Goal: Information Seeking & Learning: Learn about a topic

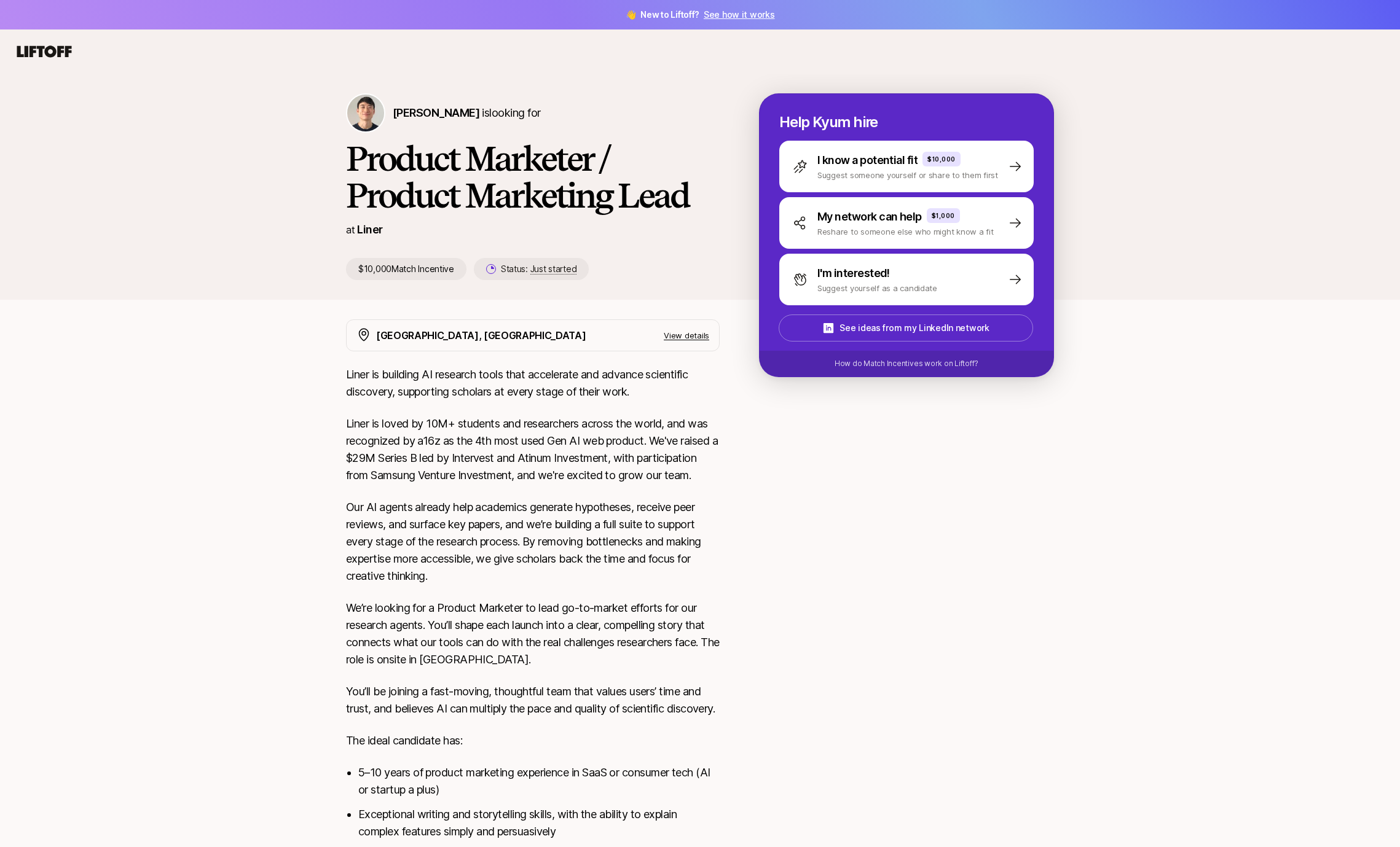
click at [695, 332] on p "View details" at bounding box center [685, 335] width 45 height 12
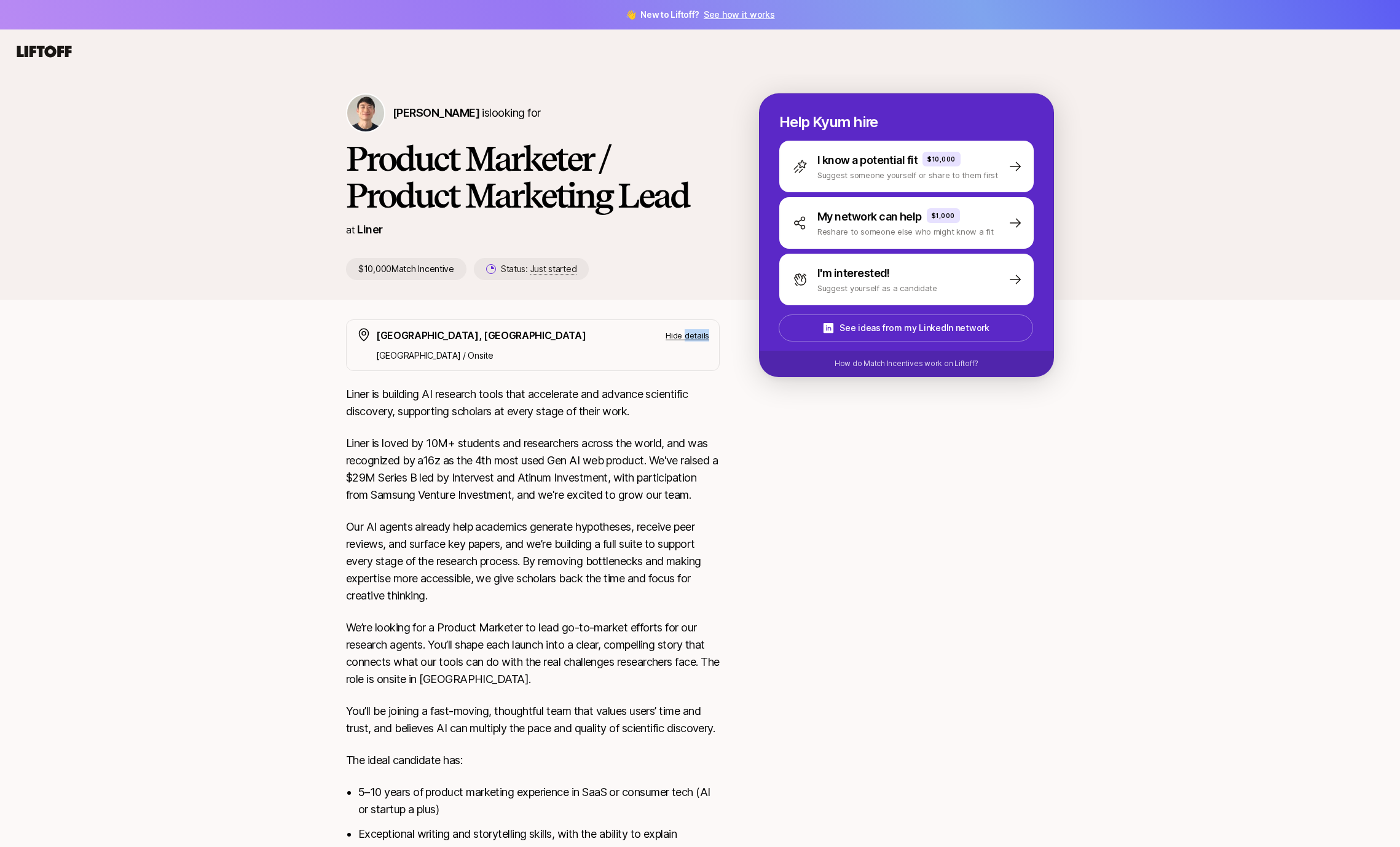
click at [695, 332] on p "Hide details" at bounding box center [686, 335] width 43 height 12
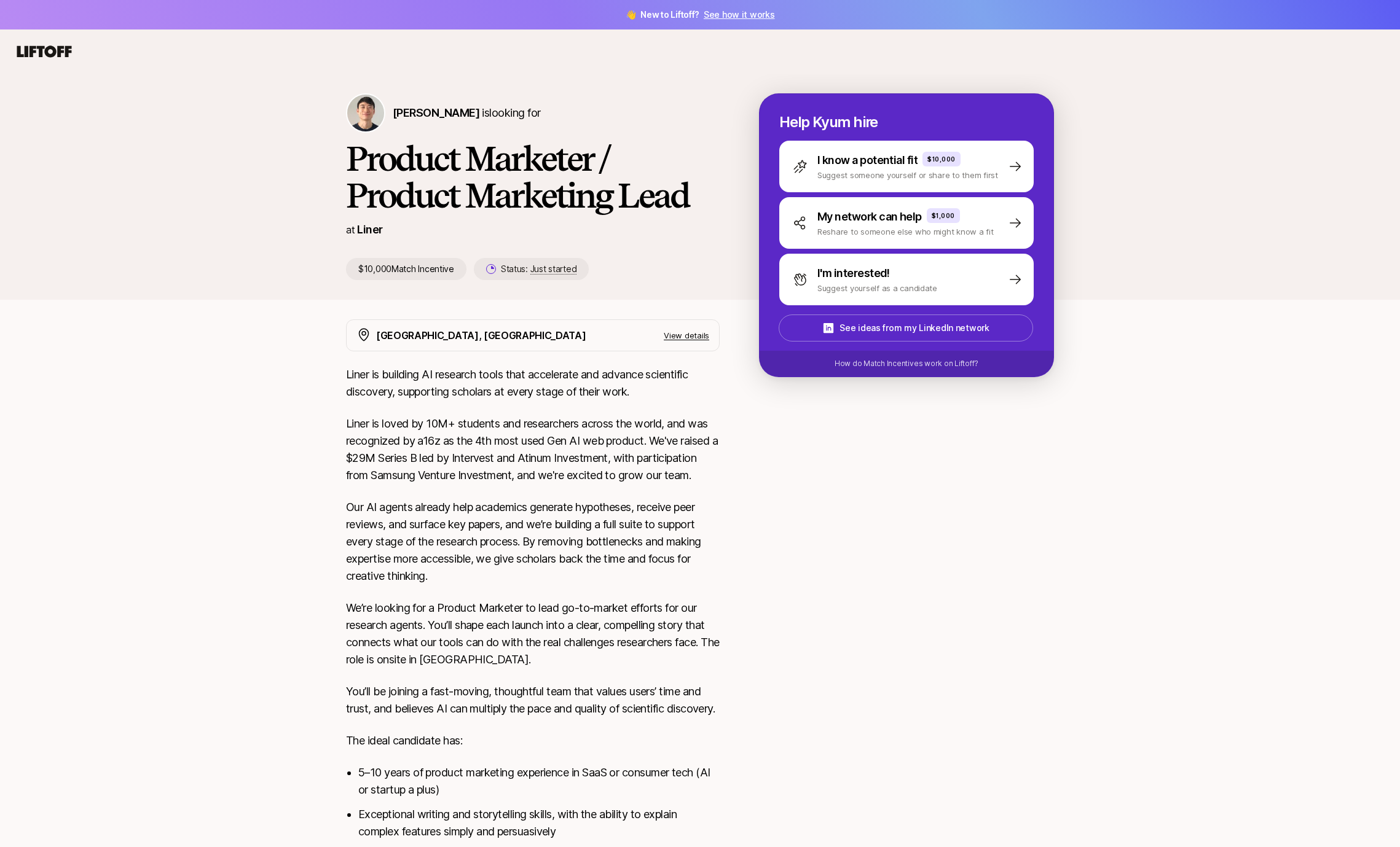
click at [1029, 732] on div at bounding box center [906, 633] width 295 height 629
click at [146, 159] on div "[PERSON_NAME] is looking for Product Marketer / Product Marketing Lead at Liner…" at bounding box center [700, 186] width 1400 height 226
click at [726, 629] on div "[GEOGRAPHIC_DATA], [GEOGRAPHIC_DATA] View details Liner is building AI research…" at bounding box center [700, 641] width 737 height 644
click at [228, 333] on div "[PERSON_NAME] is looking for Product Marketer / Product Marketing Lead at Liner…" at bounding box center [700, 533] width 1400 height 919
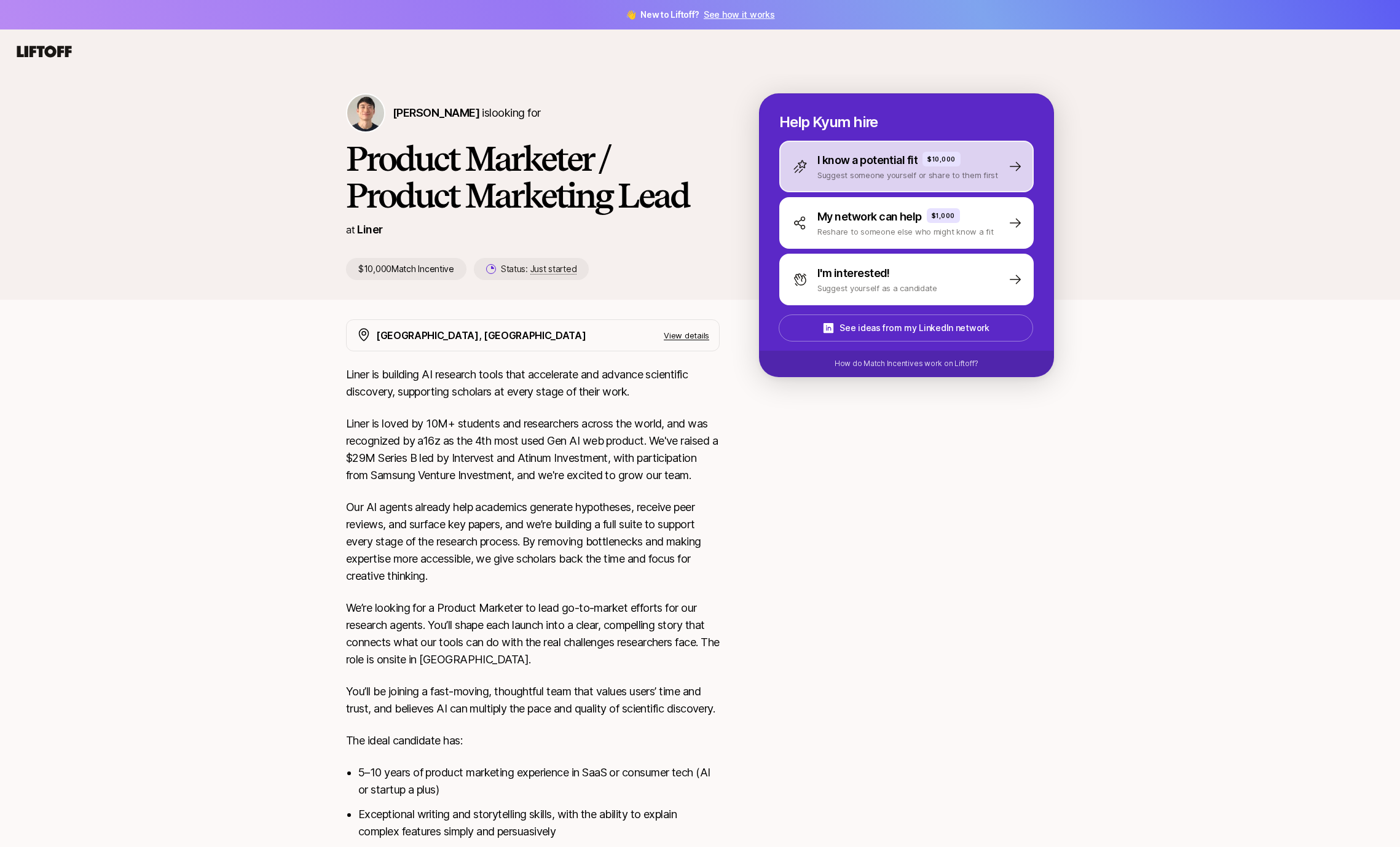
click at [988, 159] on div "I know a potential fit $10,000" at bounding box center [907, 160] width 181 height 17
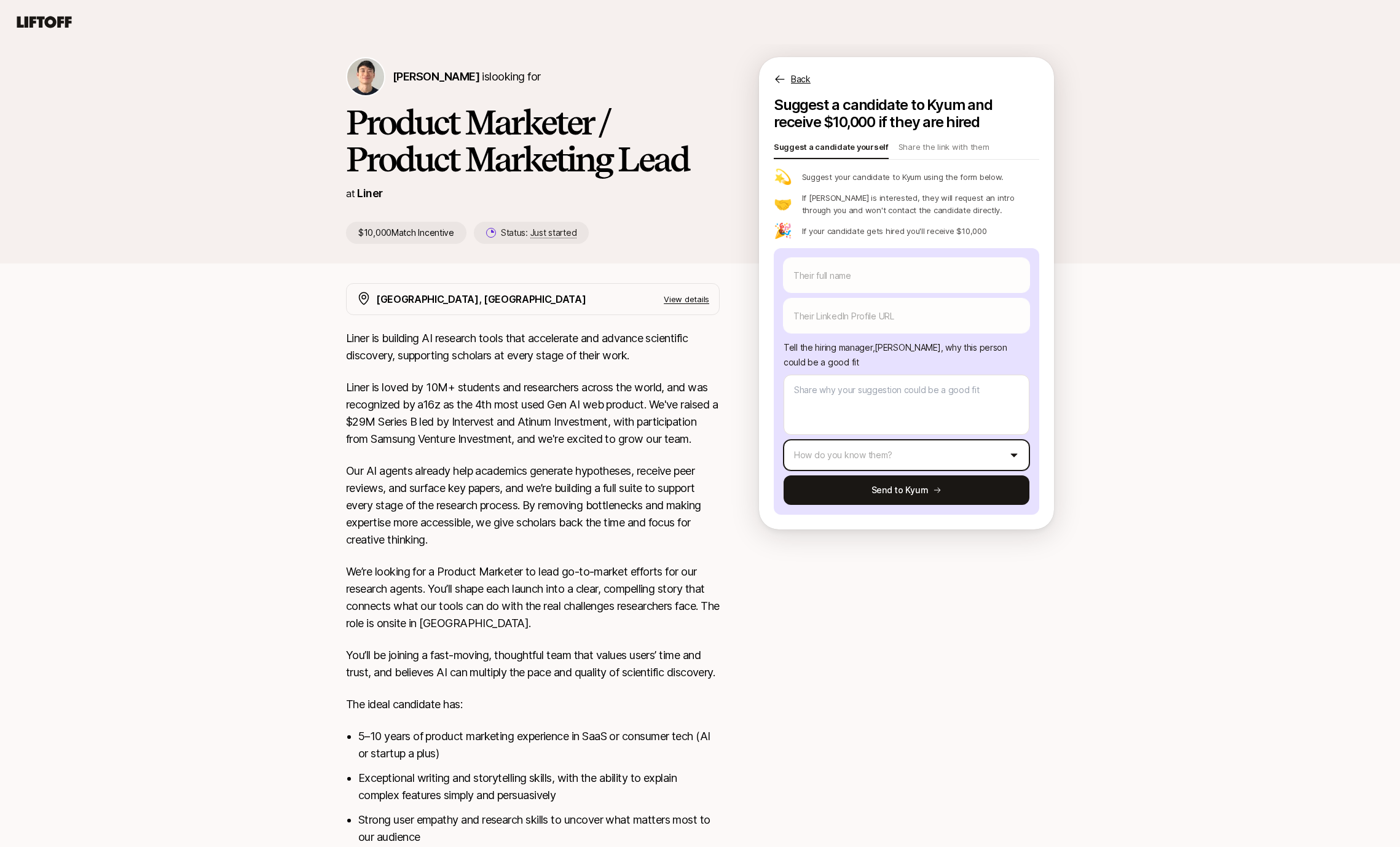
scroll to position [37, 0]
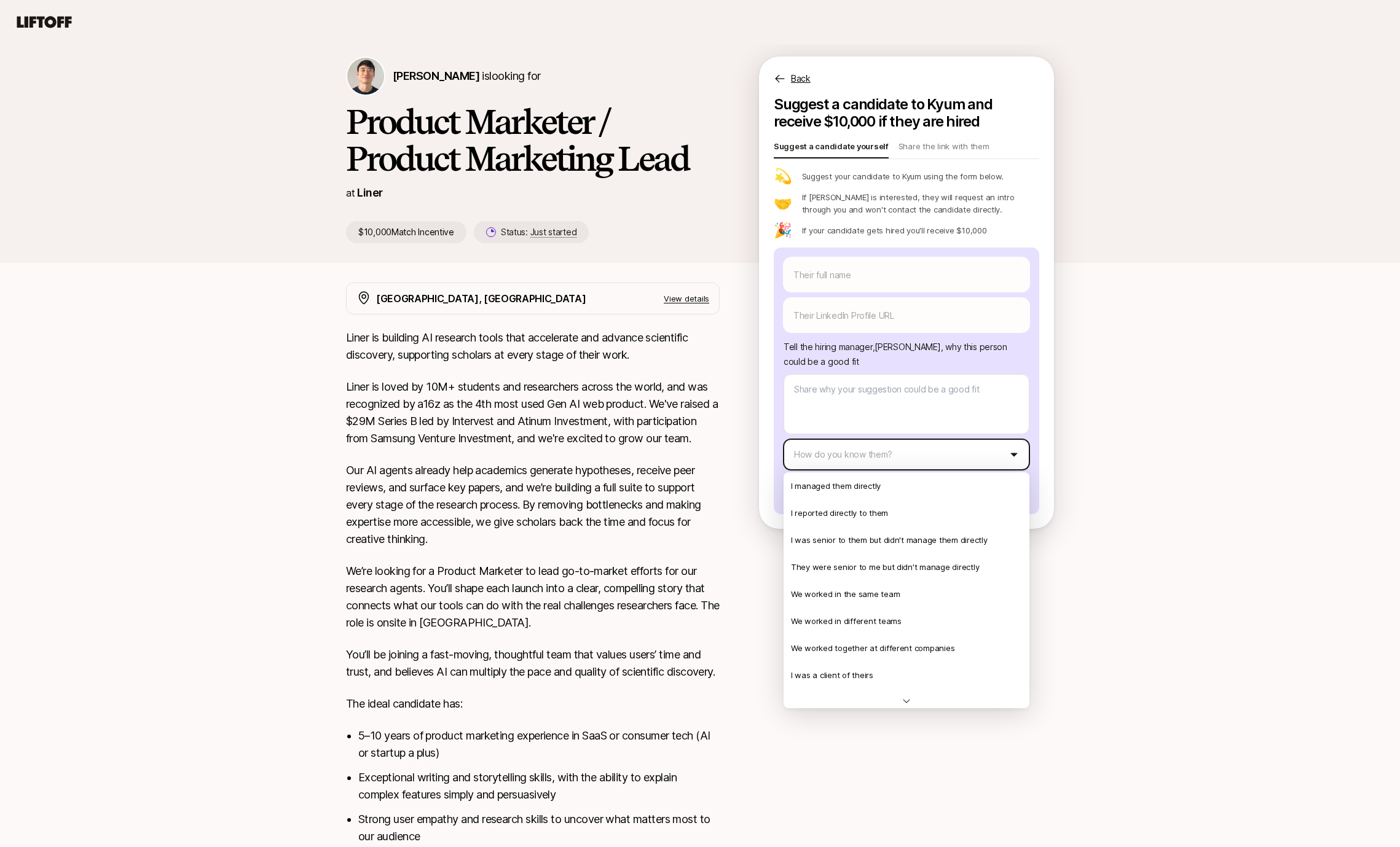
click at [859, 455] on html "👋 New to Liftoff? See how it works [PERSON_NAME] is looking for Product Markete…" at bounding box center [700, 387] width 1400 height 847
click at [1263, 617] on html "👋 New to Liftoff? See how it works [PERSON_NAME] is looking for Product Markete…" at bounding box center [700, 387] width 1400 height 847
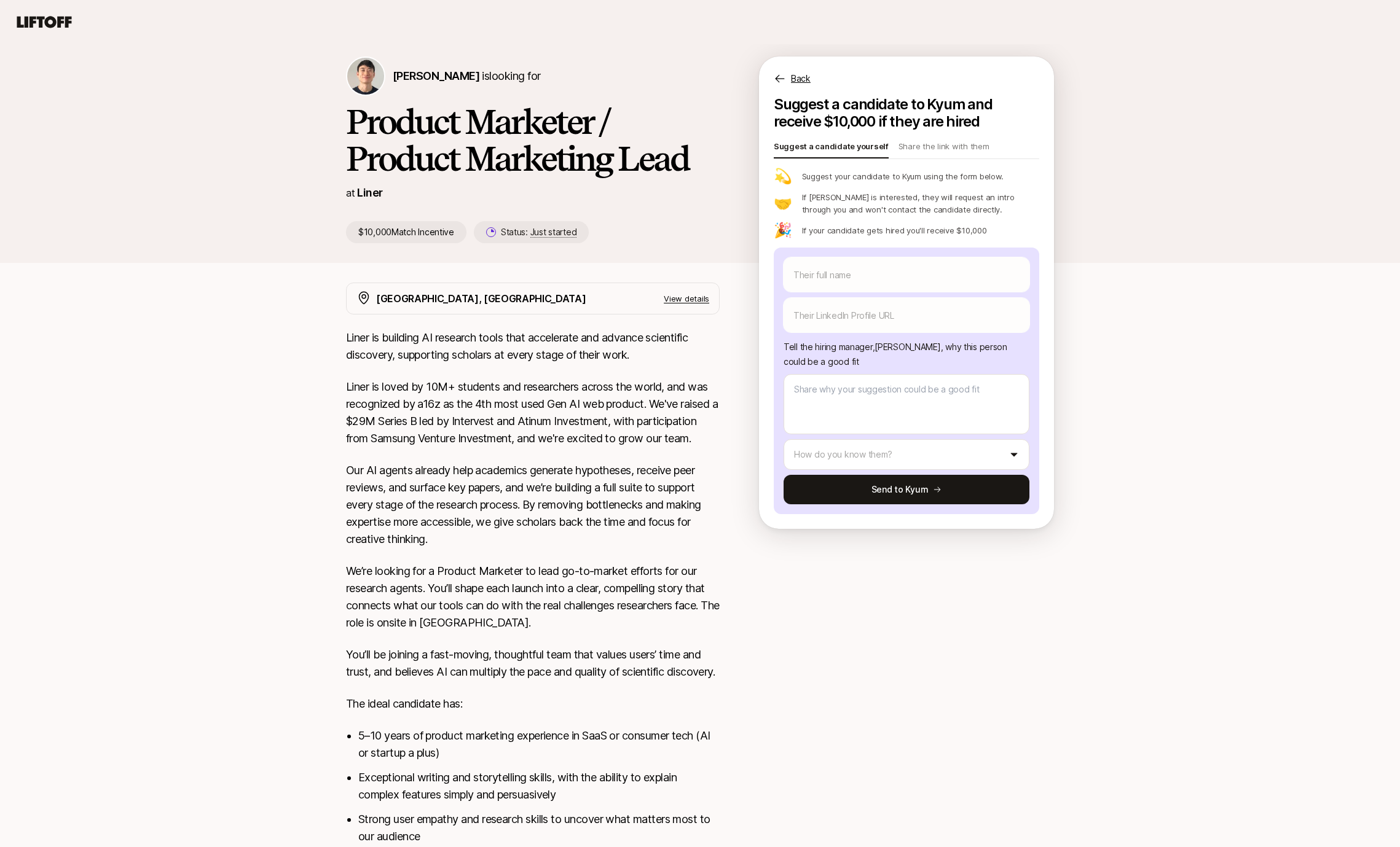
click at [433, 487] on p "Our AI agents already help academics generate hypotheses, receive peer reviews,…" at bounding box center [533, 505] width 374 height 86
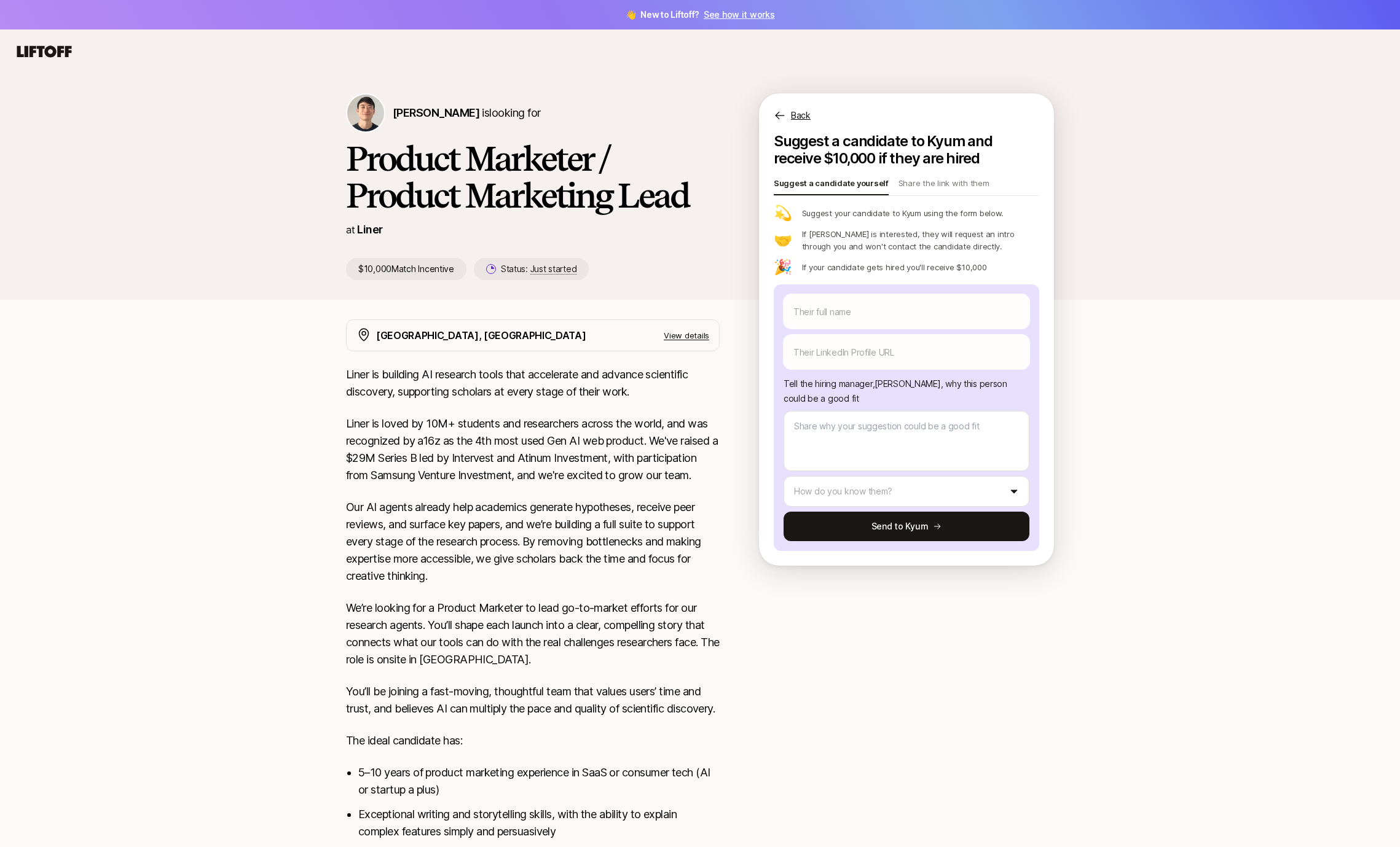
click at [141, 271] on div "[PERSON_NAME] is looking for Product Marketer / Product Marketing Lead at Liner…" at bounding box center [700, 186] width 1400 height 226
click at [287, 376] on div "[PERSON_NAME] is looking for Product Marketer / Product Marketing Lead at Liner…" at bounding box center [700, 533] width 1400 height 919
click at [683, 336] on p "View details" at bounding box center [685, 335] width 45 height 12
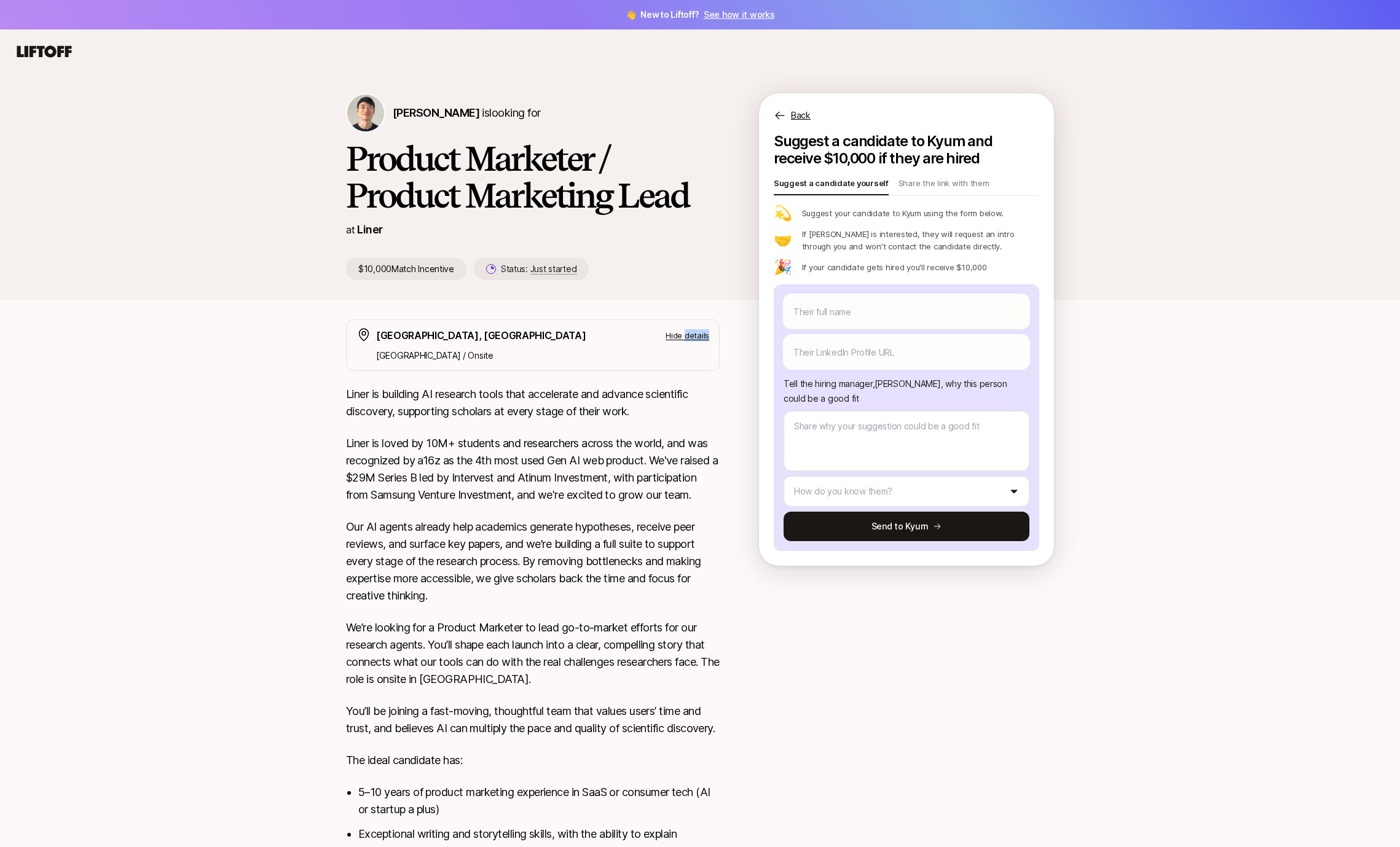
click at [683, 336] on p "Hide details" at bounding box center [686, 335] width 43 height 12
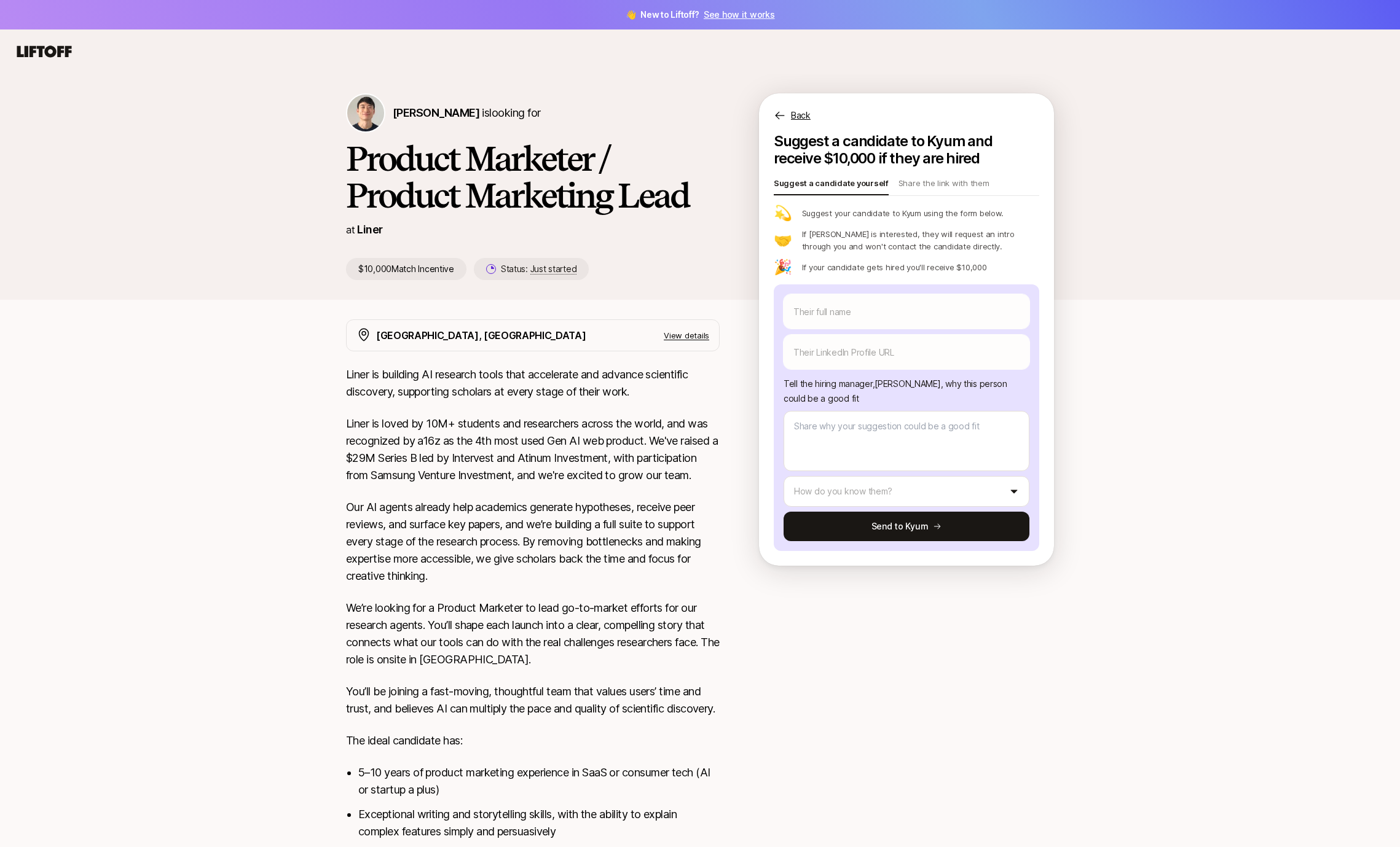
click at [298, 546] on div "[PERSON_NAME] is looking for Product Marketer / Product Marketing Lead at Liner…" at bounding box center [700, 533] width 1400 height 919
